Goal: Task Accomplishment & Management: Use online tool/utility

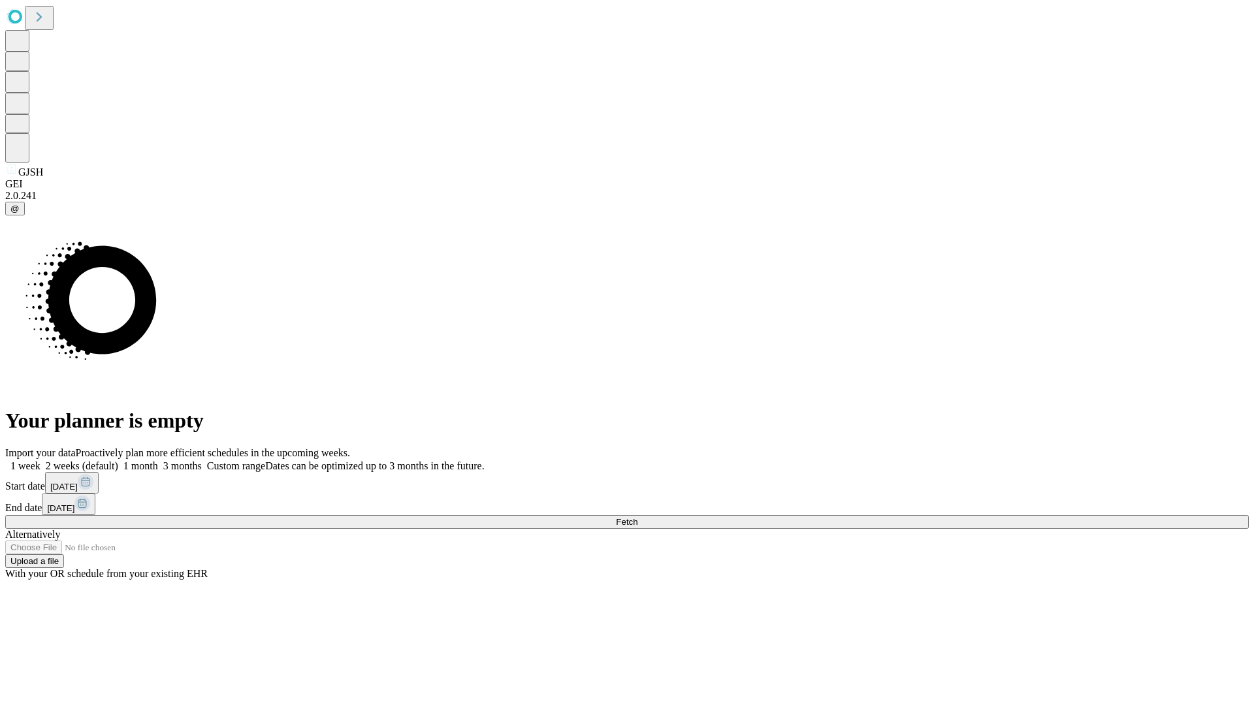
click at [637, 517] on span "Fetch" at bounding box center [627, 522] width 22 height 10
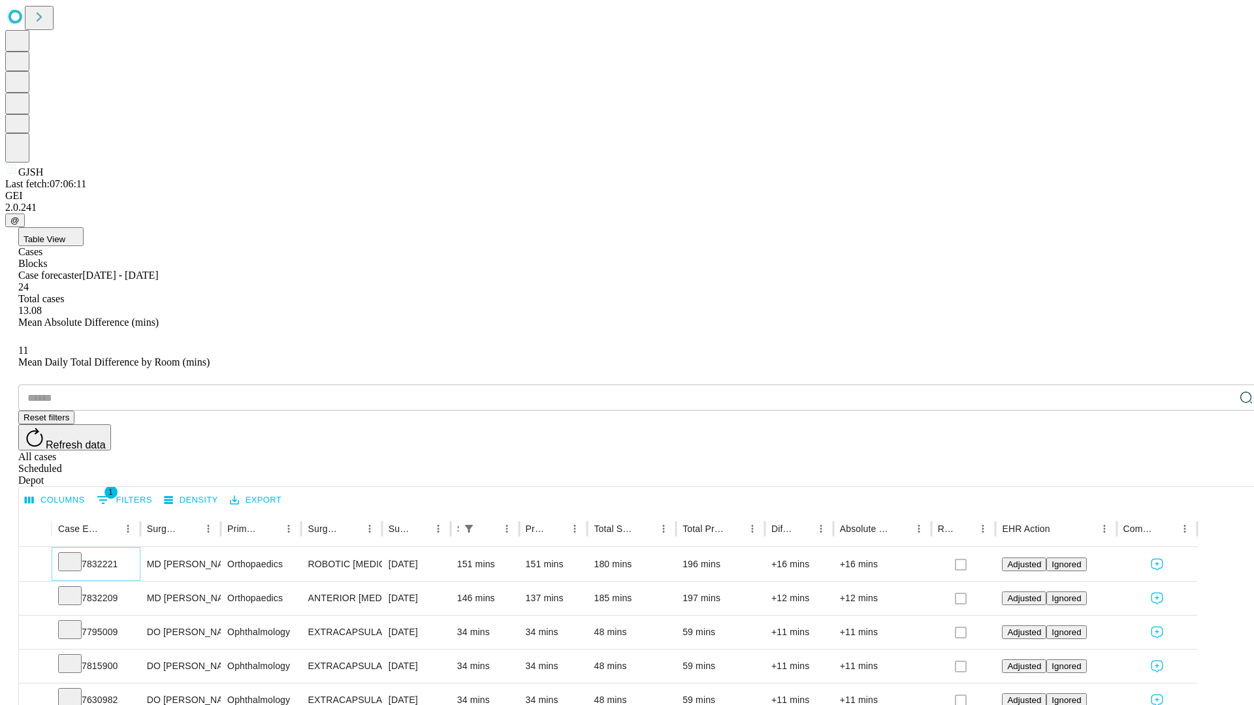
click at [76, 554] on icon at bounding box center [69, 560] width 13 height 13
